Goal: Task Accomplishment & Management: Complete application form

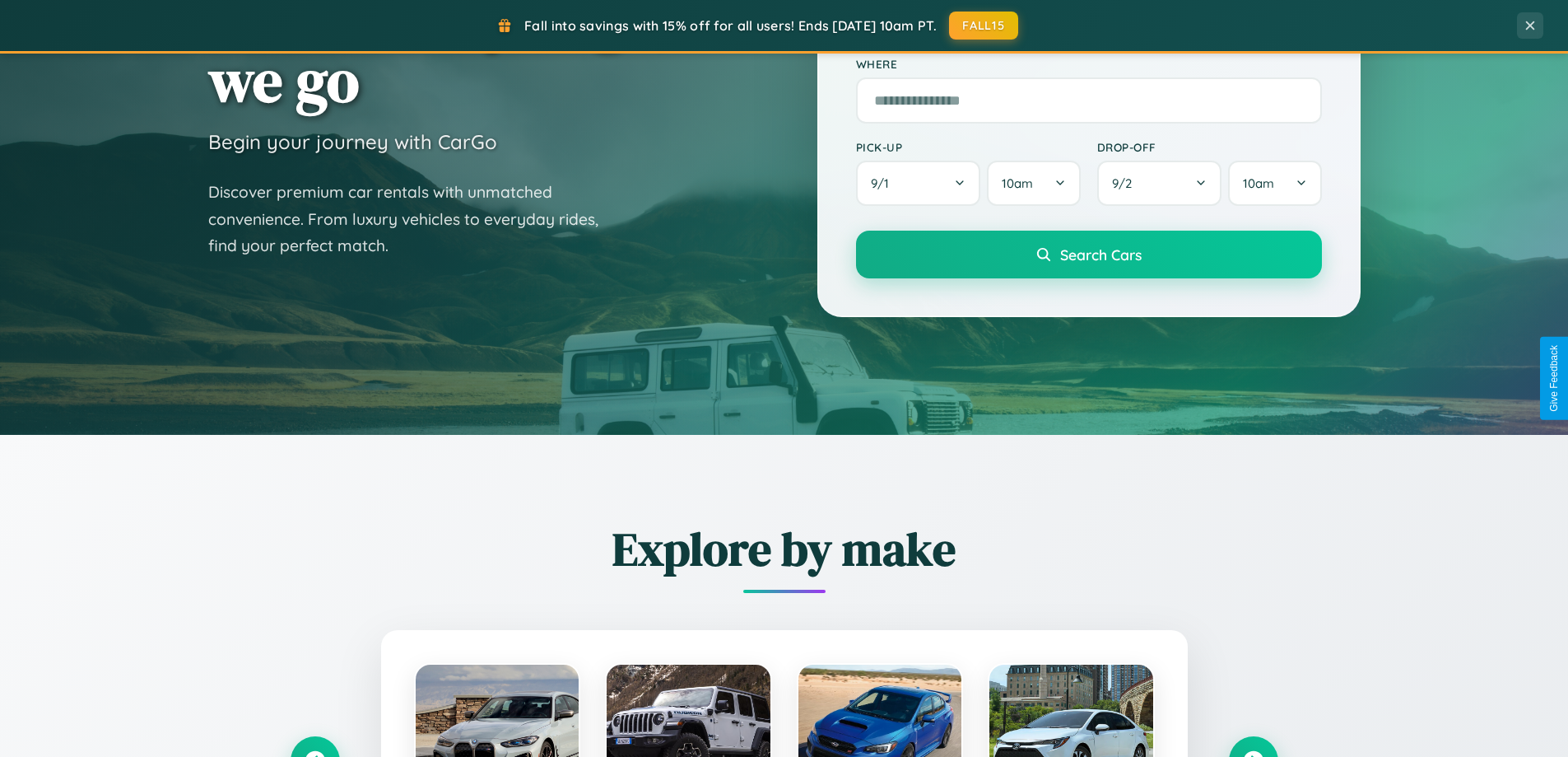
scroll to position [710, 0]
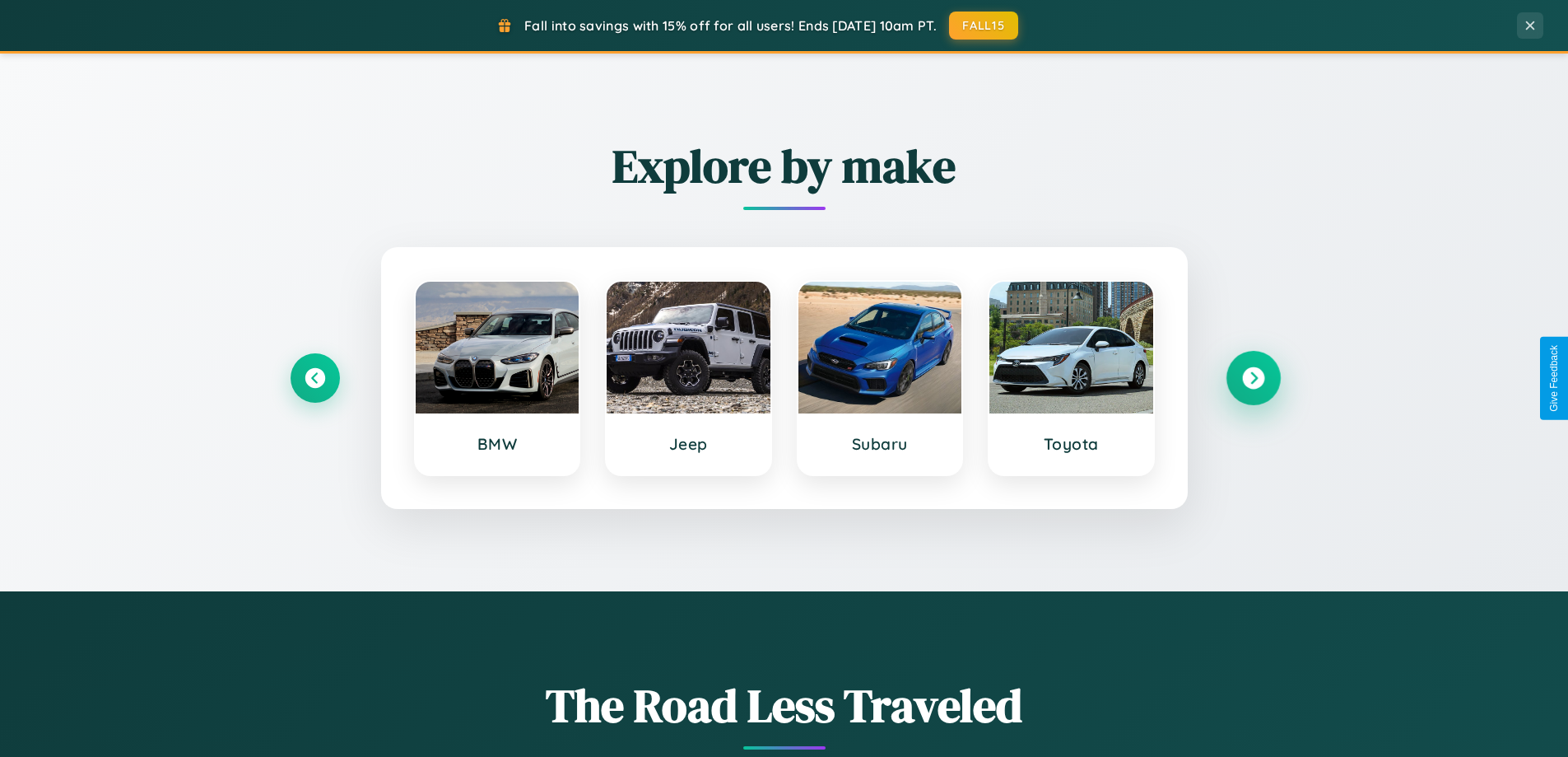
click at [1253, 378] on icon at bounding box center [1253, 378] width 22 height 23
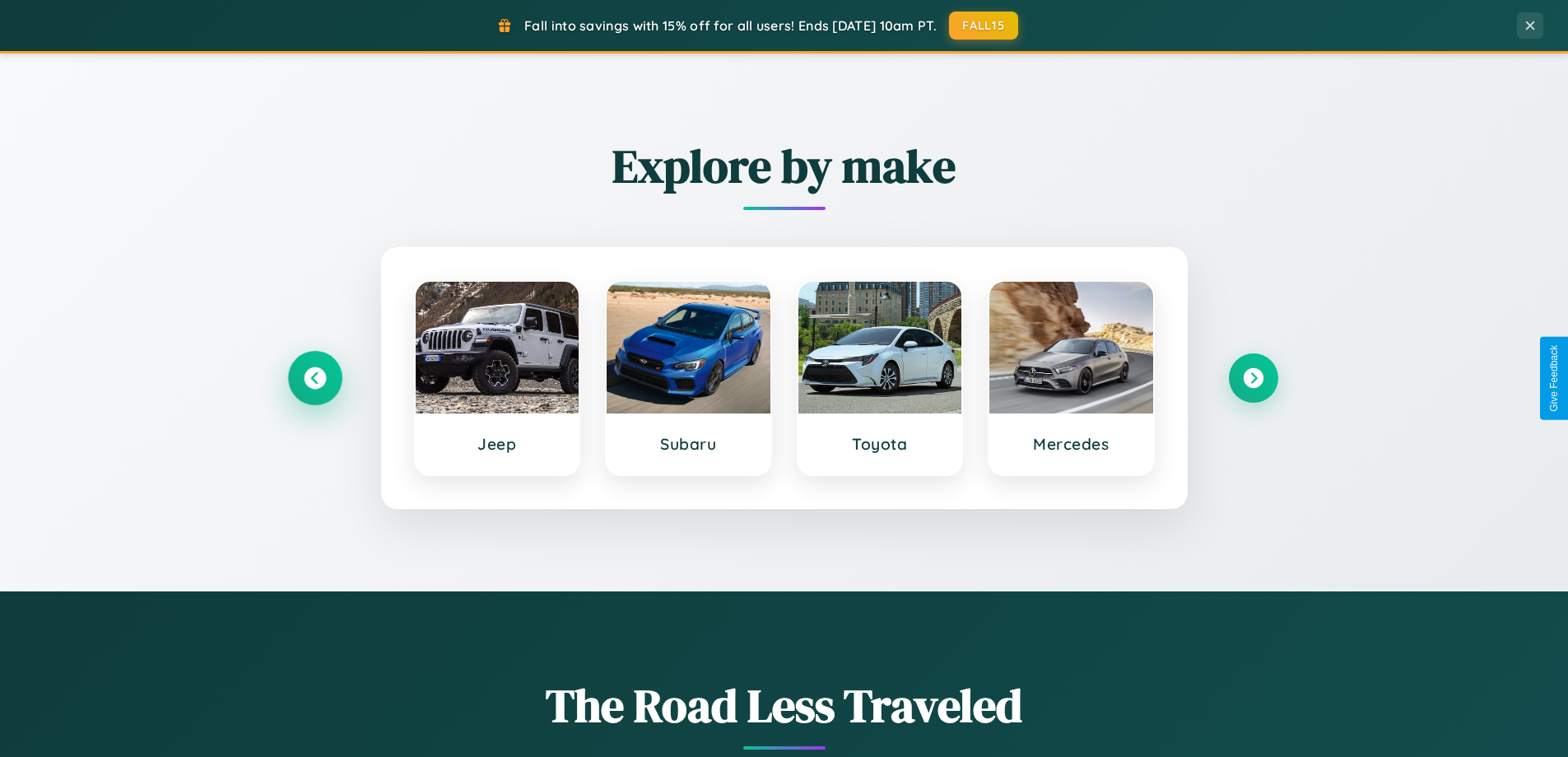
click at [314, 378] on icon at bounding box center [315, 378] width 22 height 23
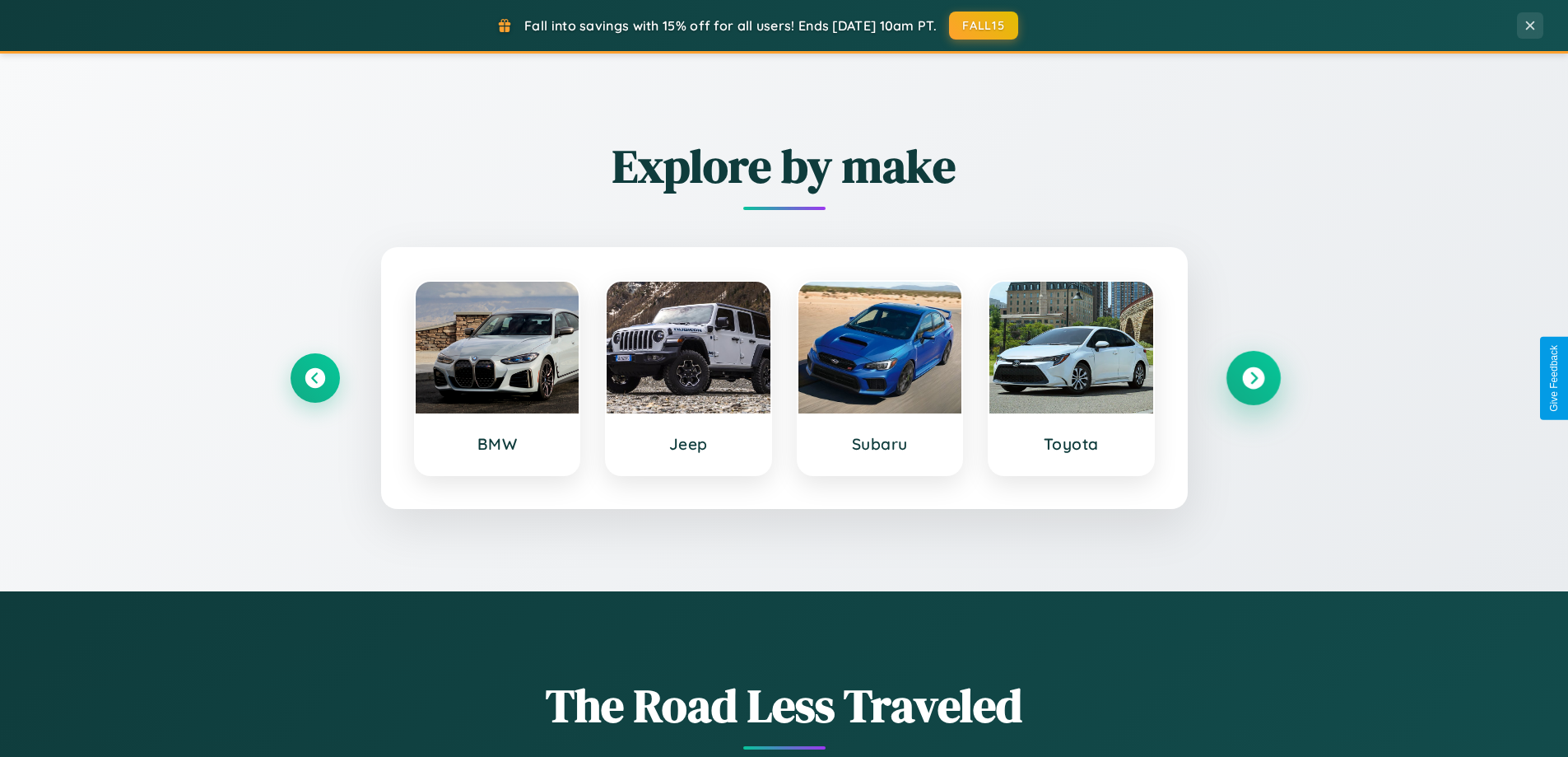
click at [1253, 378] on icon at bounding box center [1253, 378] width 22 height 23
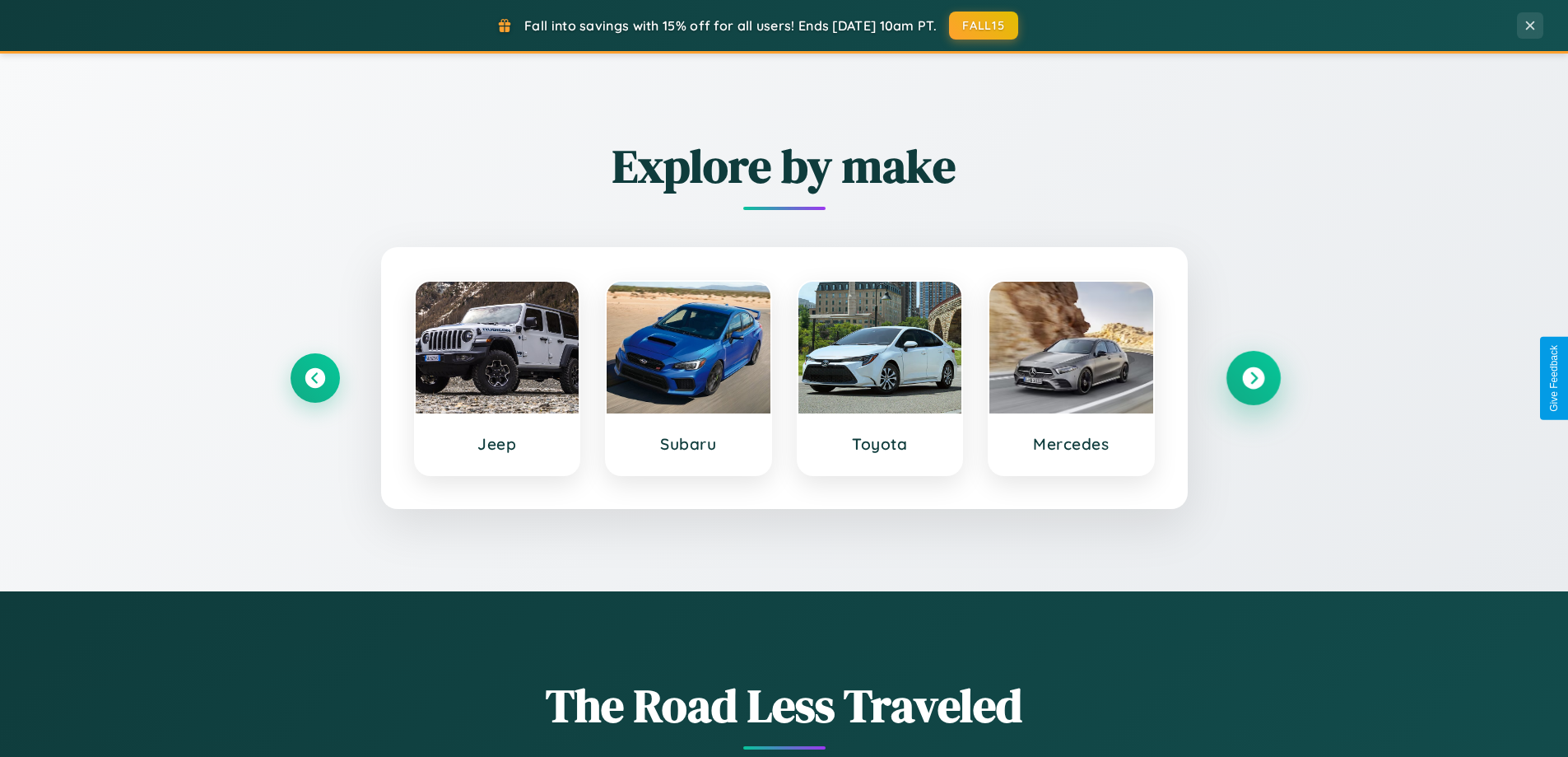
click at [1253, 378] on icon at bounding box center [1253, 378] width 22 height 23
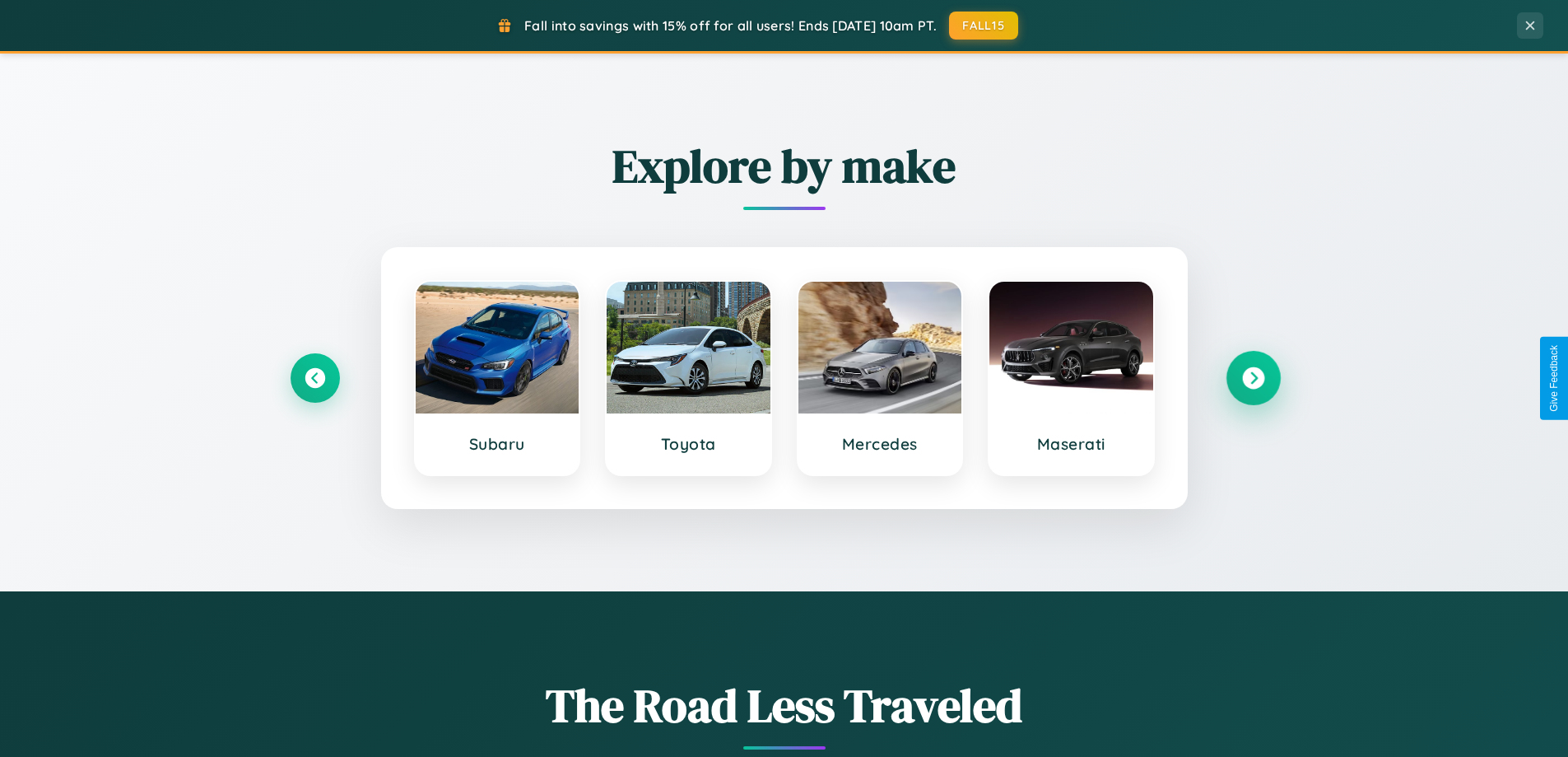
click at [1253, 378] on icon at bounding box center [1253, 378] width 22 height 23
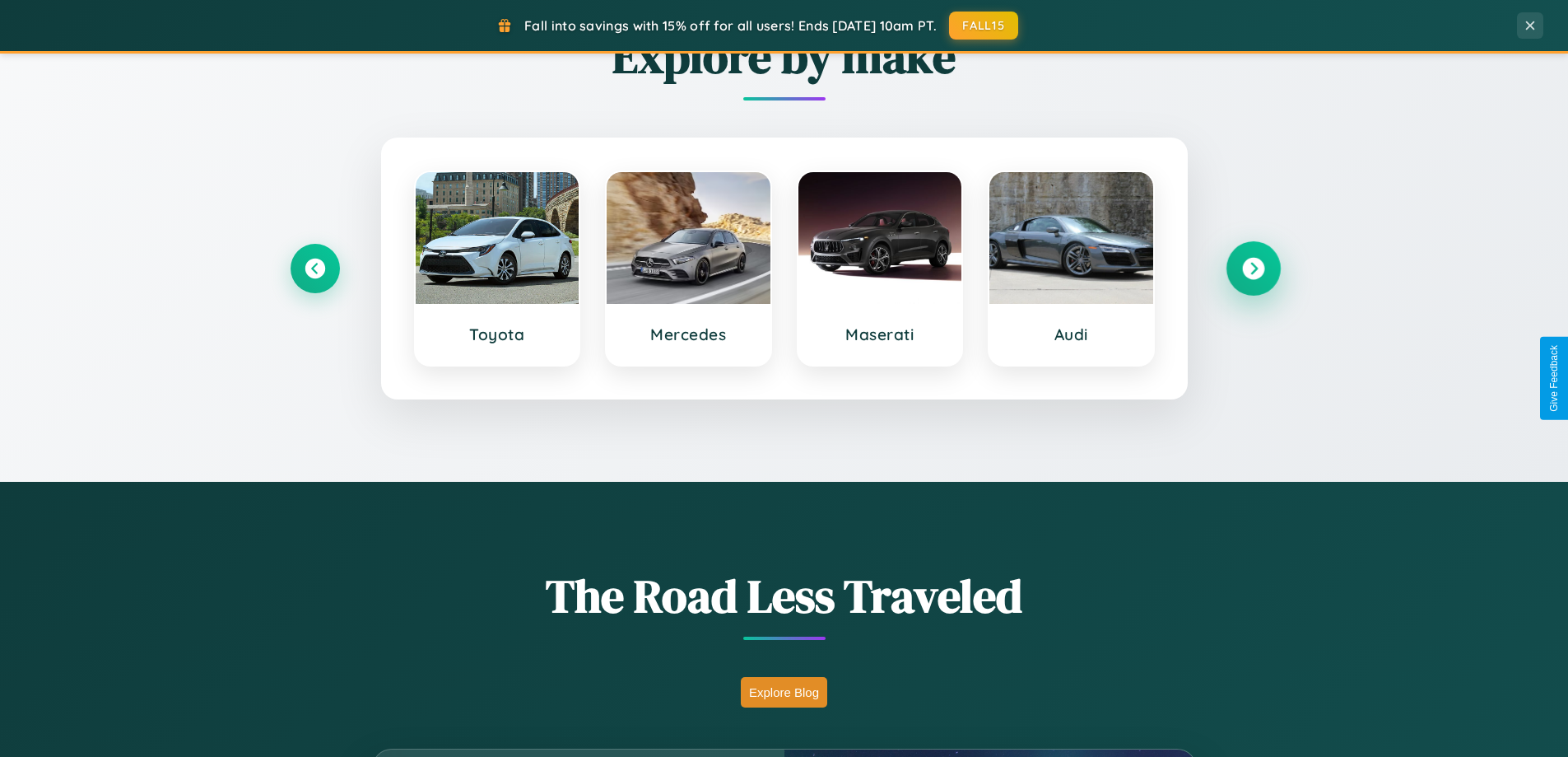
scroll to position [1134, 0]
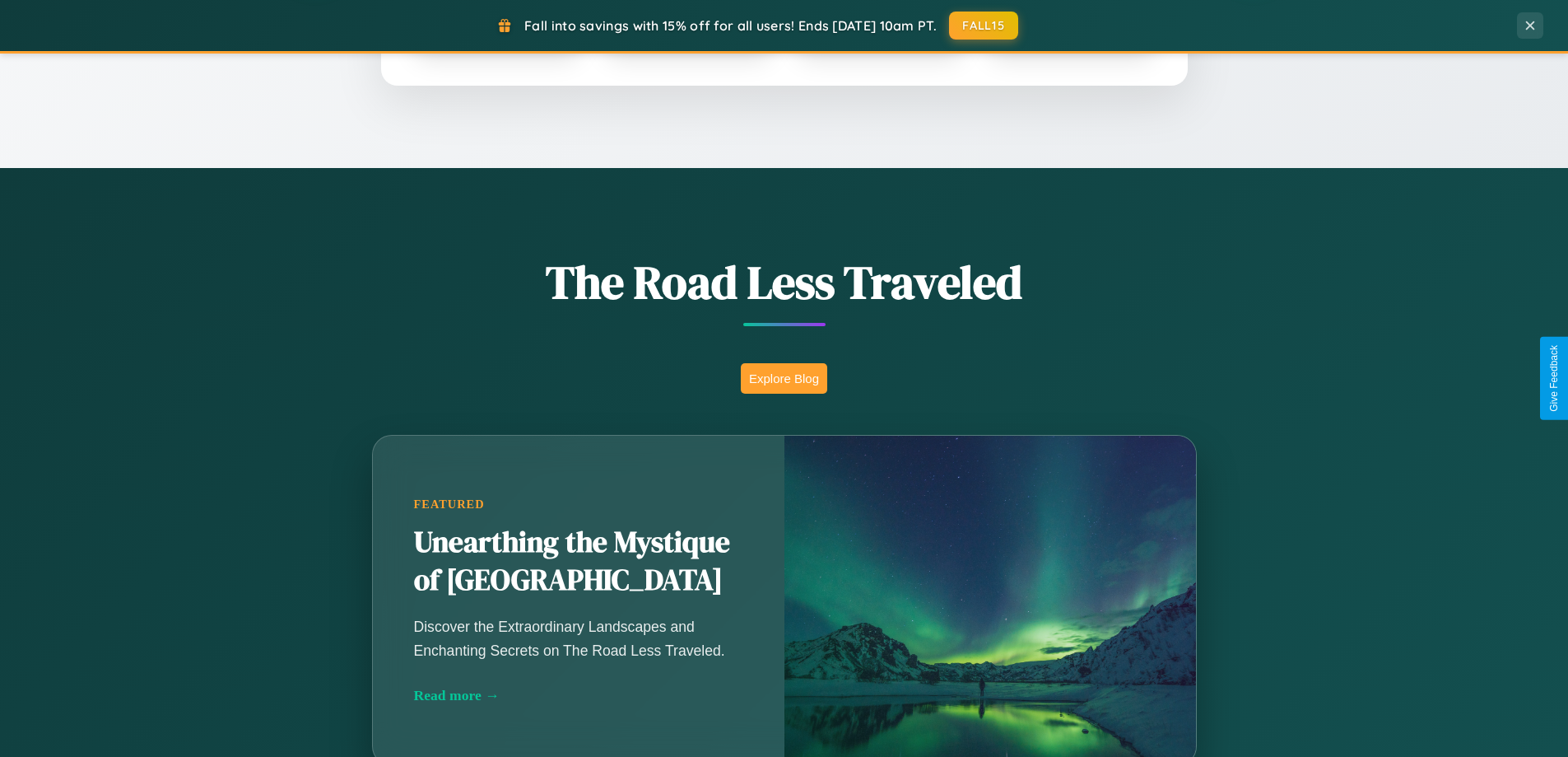
click at [784, 378] on button "Explore Blog" at bounding box center [784, 378] width 87 height 31
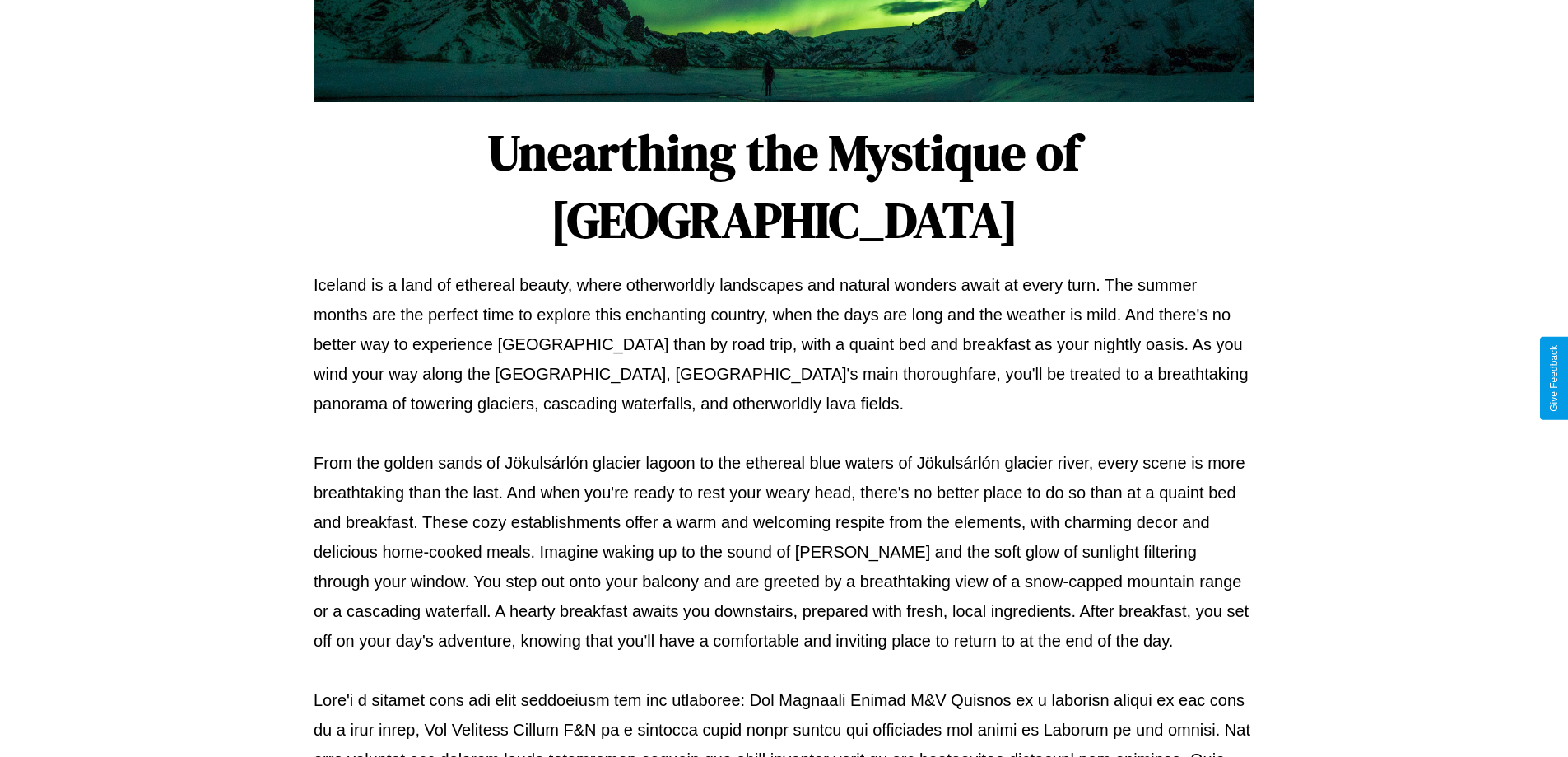
scroll to position [533, 0]
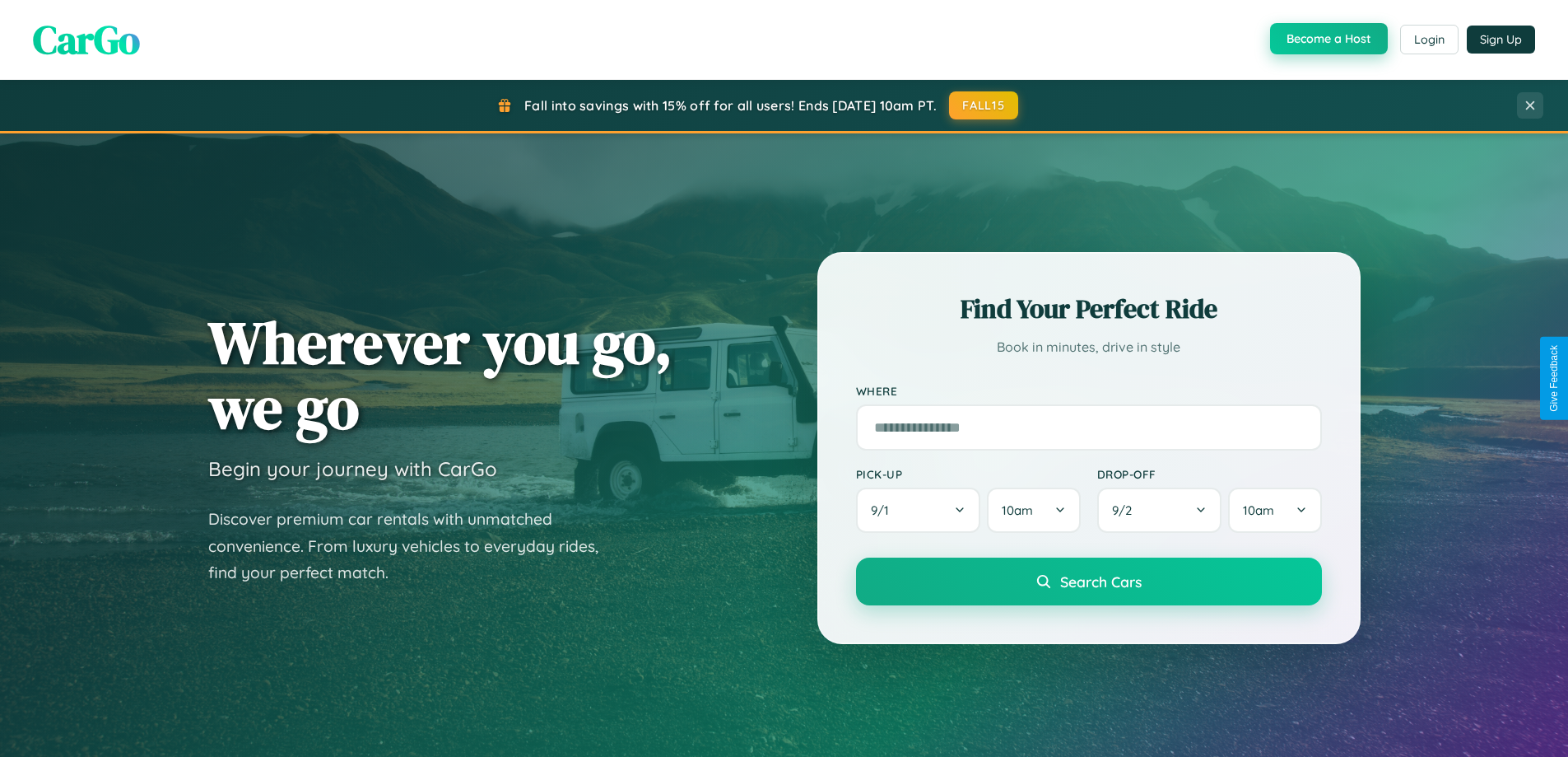
click at [1327, 39] on button "Become a Host" at bounding box center [1329, 39] width 117 height 32
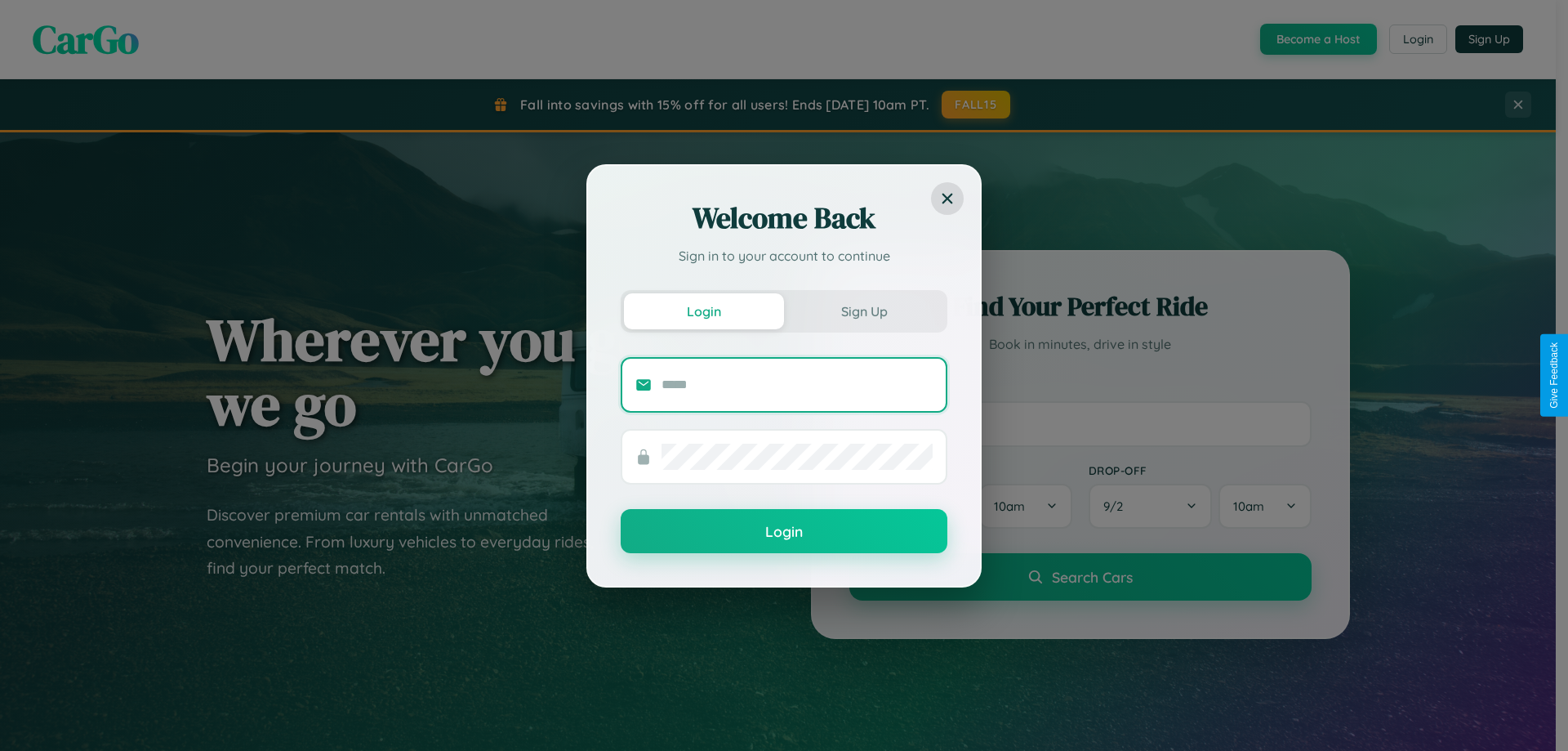
click at [797, 384] on input "text" at bounding box center [797, 385] width 271 height 26
type input "**********"
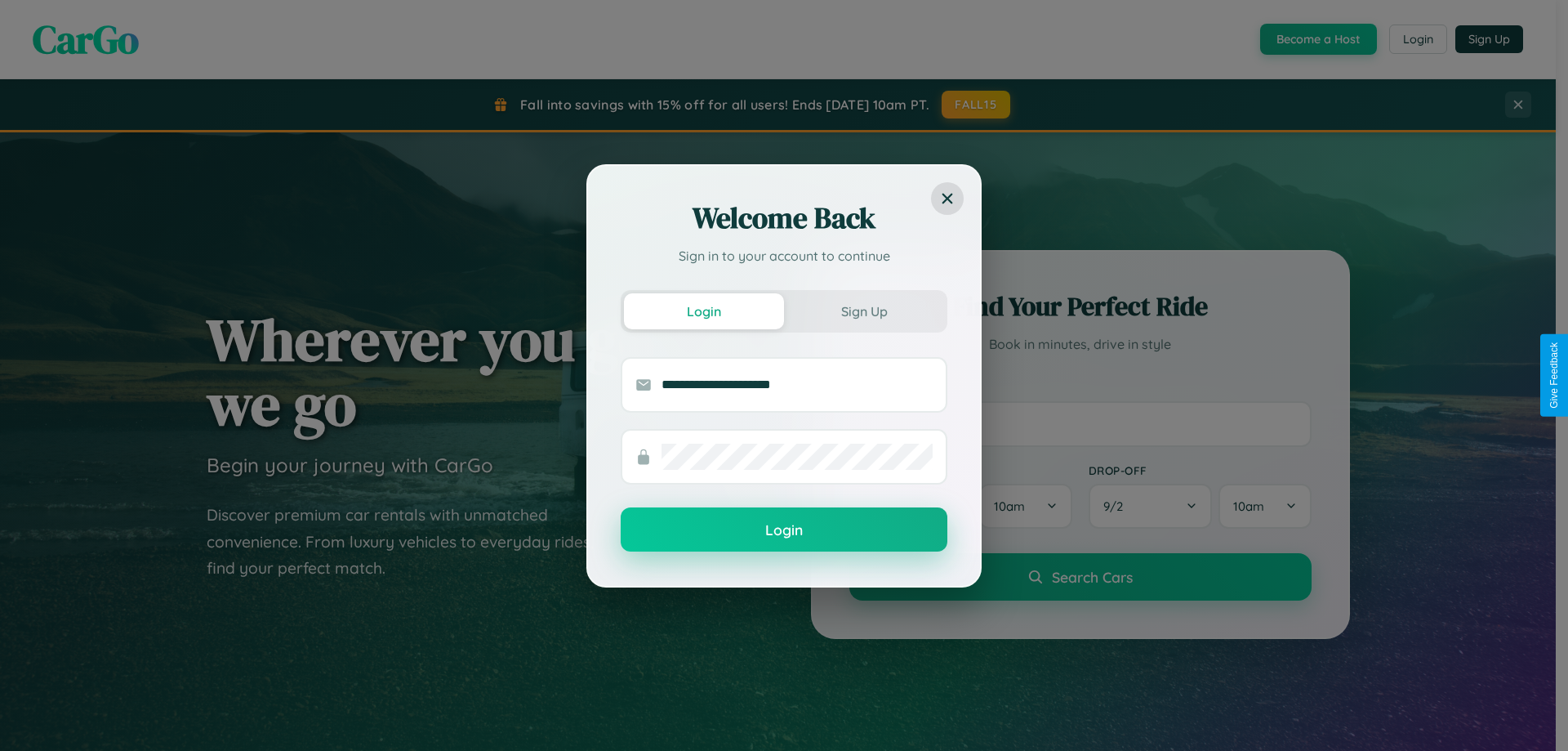
click at [784, 530] on button "Login" at bounding box center [784, 529] width 326 height 44
